Goal: Task Accomplishment & Management: Manage account settings

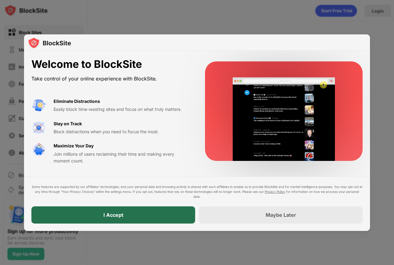
click at [125, 213] on div "I Accept" at bounding box center [113, 215] width 164 height 17
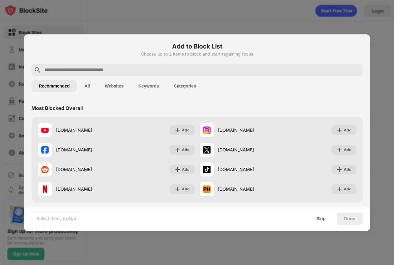
click at [144, 68] on input "text" at bounding box center [202, 69] width 316 height 7
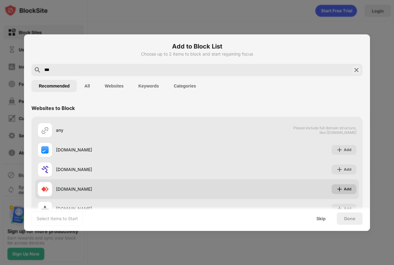
type input "***"
click at [344, 190] on div "Add" at bounding box center [348, 189] width 8 height 6
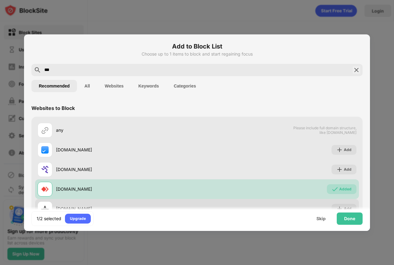
scroll to position [31, 0]
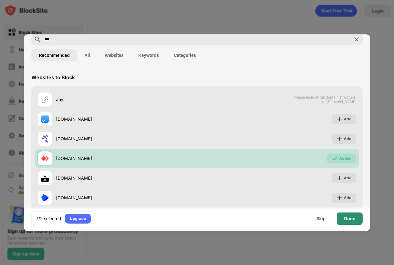
click at [348, 218] on div "Done" at bounding box center [349, 219] width 11 height 5
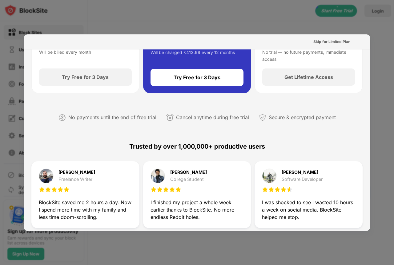
scroll to position [0, 0]
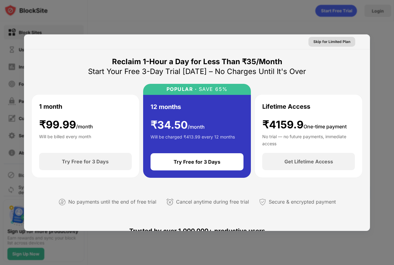
click at [332, 42] on div "Skip for Limited Plan" at bounding box center [331, 42] width 37 height 6
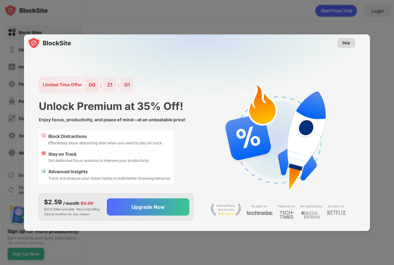
click at [345, 44] on div "Skip" at bounding box center [346, 43] width 8 height 6
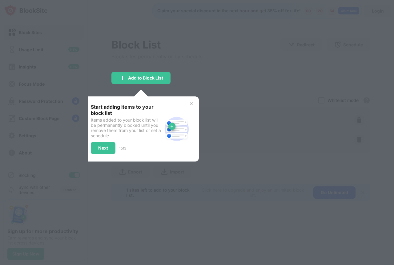
click at [192, 104] on img at bounding box center [191, 103] width 5 height 5
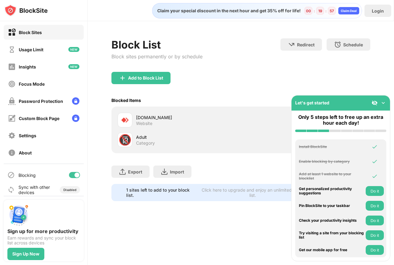
click at [383, 103] on img at bounding box center [383, 103] width 6 height 6
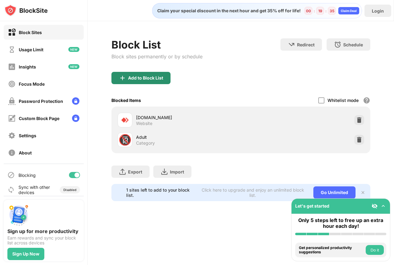
click at [136, 78] on div "Add to Block List" at bounding box center [145, 78] width 35 height 5
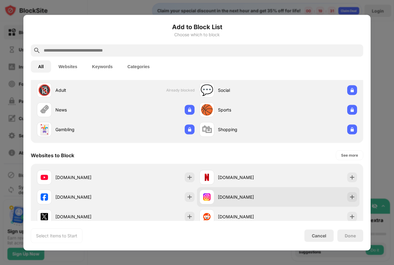
scroll to position [62, 0]
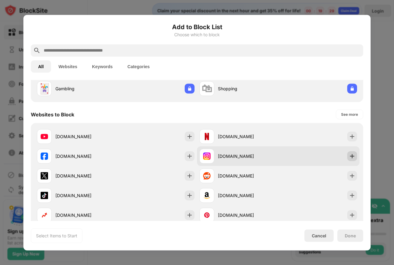
click at [349, 157] on img at bounding box center [352, 156] width 6 height 6
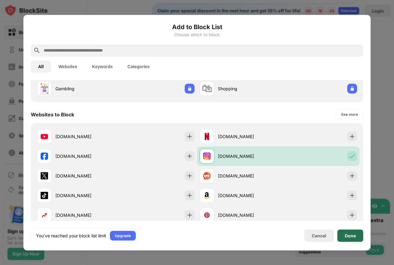
click at [348, 235] on div "Done" at bounding box center [349, 235] width 11 height 5
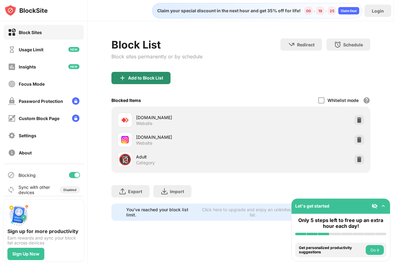
click at [142, 77] on div "Add to Block List" at bounding box center [145, 78] width 35 height 5
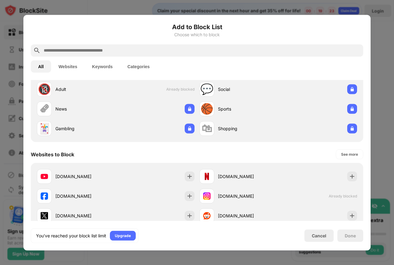
scroll to position [92, 0]
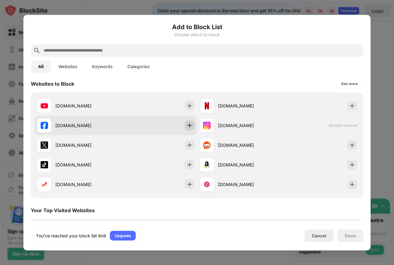
click at [187, 125] on img at bounding box center [189, 125] width 6 height 6
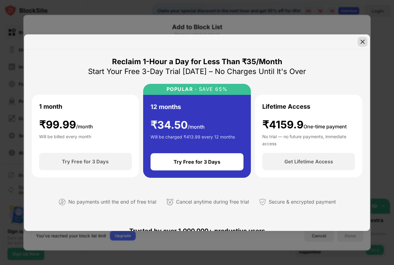
click at [364, 40] on img at bounding box center [362, 42] width 6 height 6
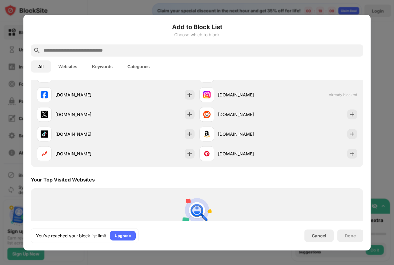
scroll to position [62, 0]
